Goal: Information Seeking & Learning: Learn about a topic

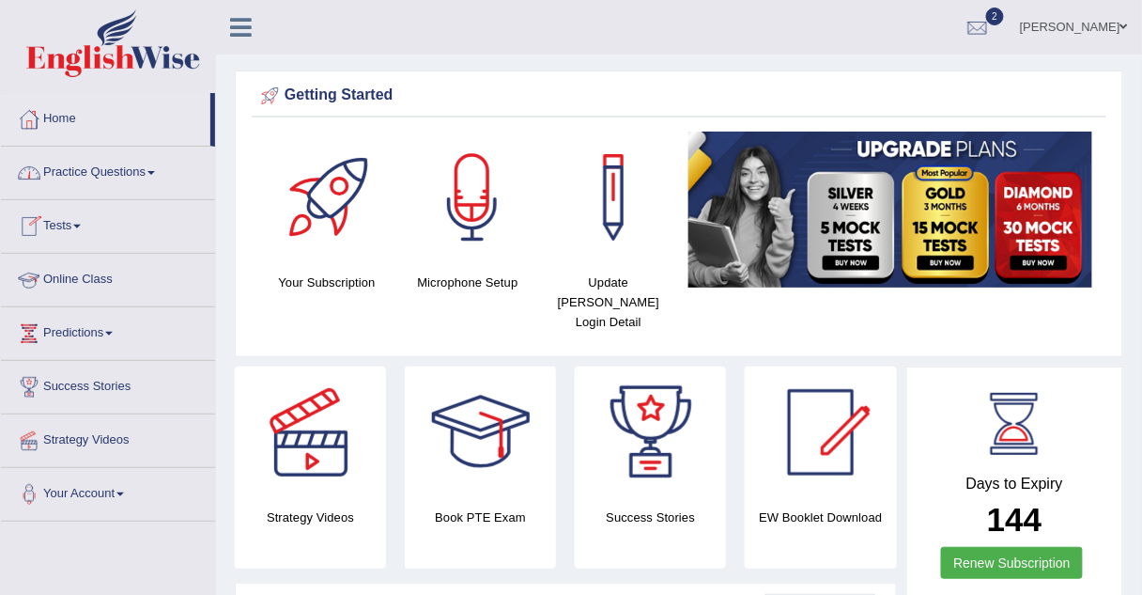
click at [74, 273] on link "Online Class" at bounding box center [108, 277] width 214 height 47
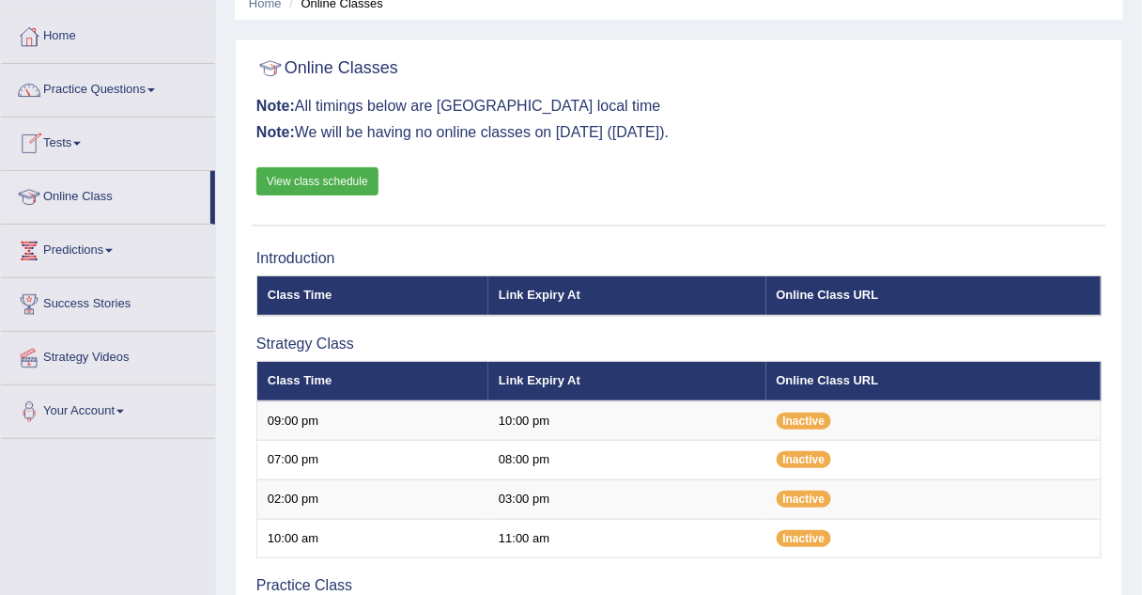
scroll to position [81, 0]
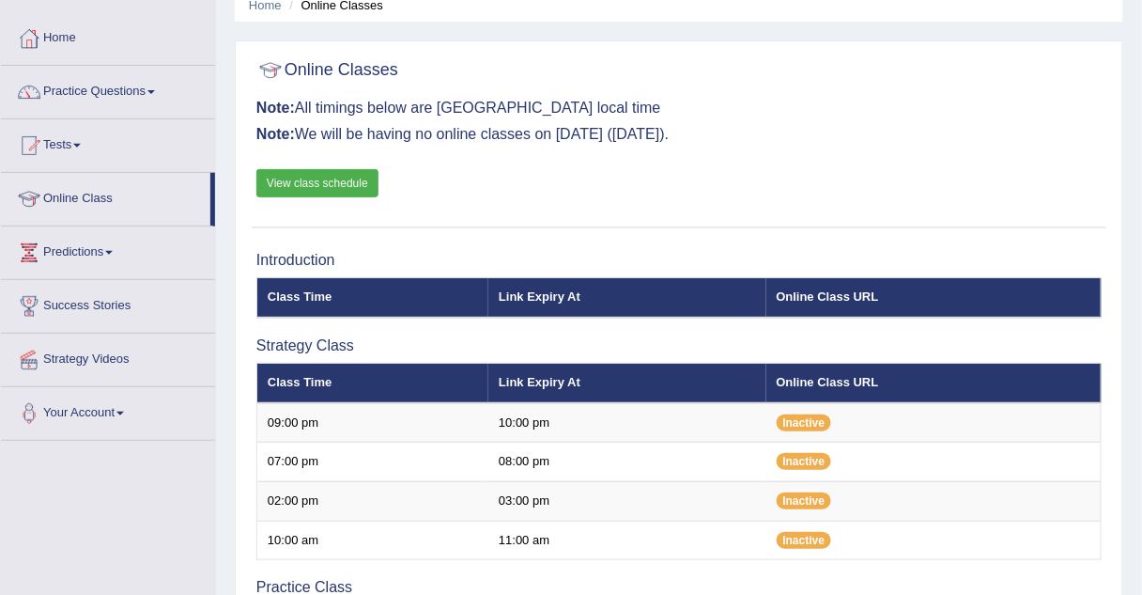
click at [352, 183] on link "View class schedule" at bounding box center [317, 183] width 122 height 28
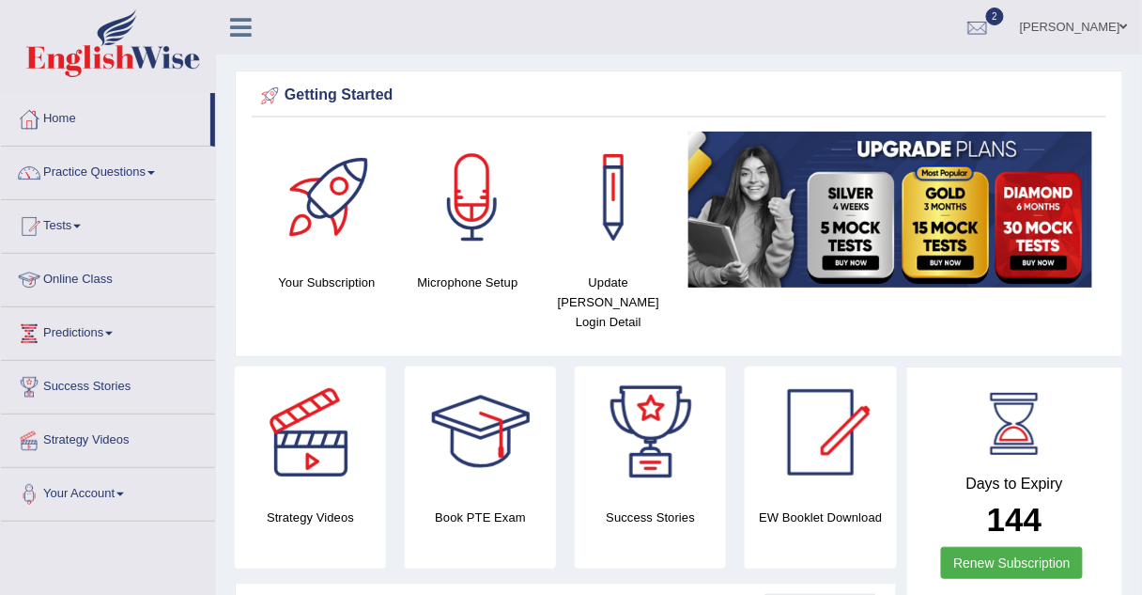
click at [78, 282] on link "Online Class" at bounding box center [108, 277] width 214 height 47
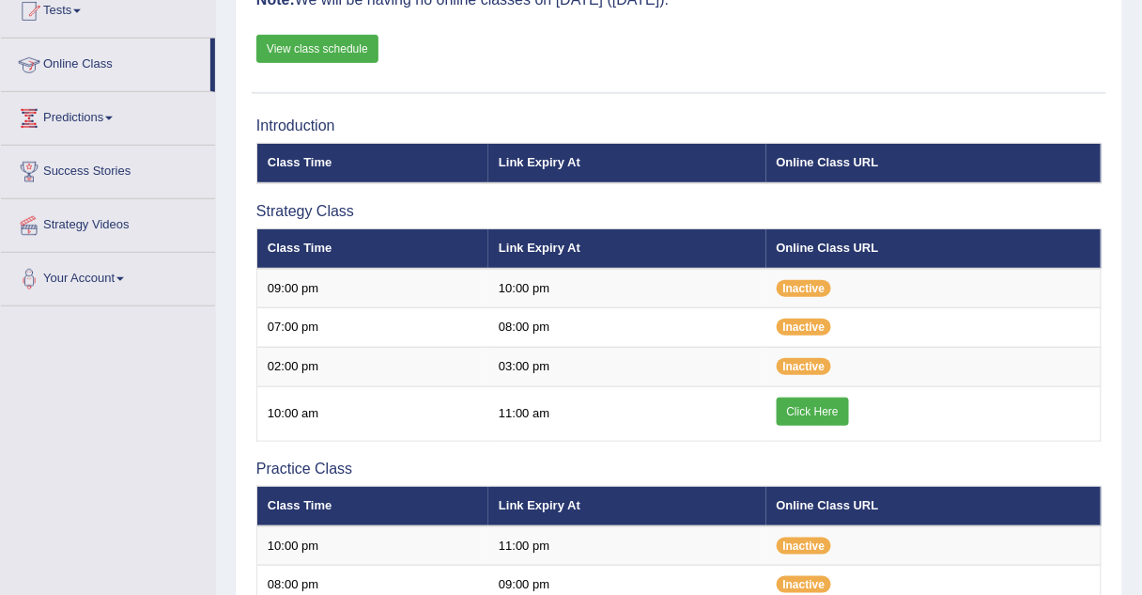
scroll to position [218, 0]
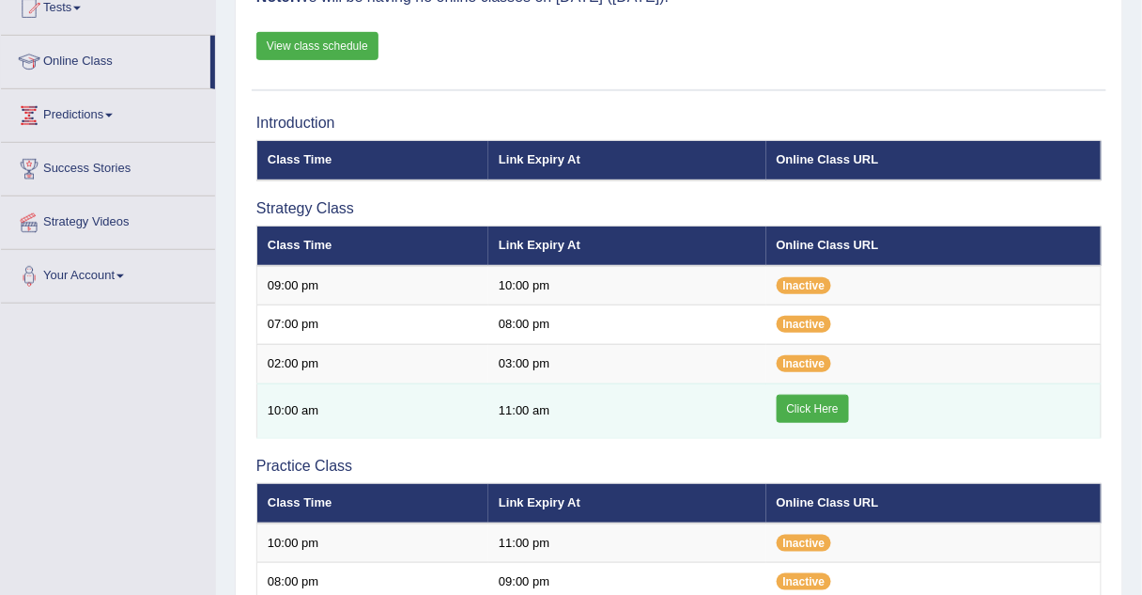
click at [818, 410] on link "Click Here" at bounding box center [813, 409] width 72 height 28
